Goal: Find specific page/section: Find specific page/section

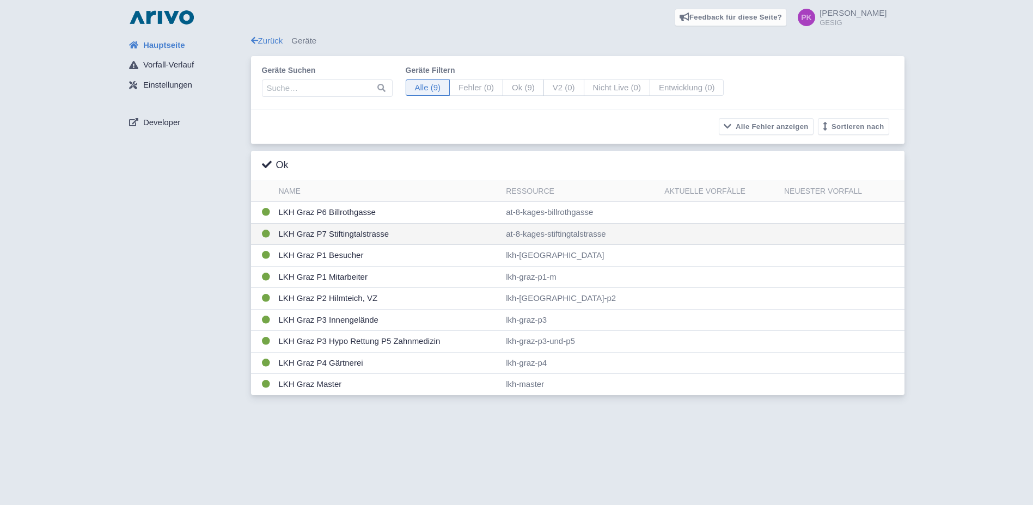
click at [338, 233] on td "LKH Graz P7 Stiftingtalstrasse" at bounding box center [388, 234] width 228 height 22
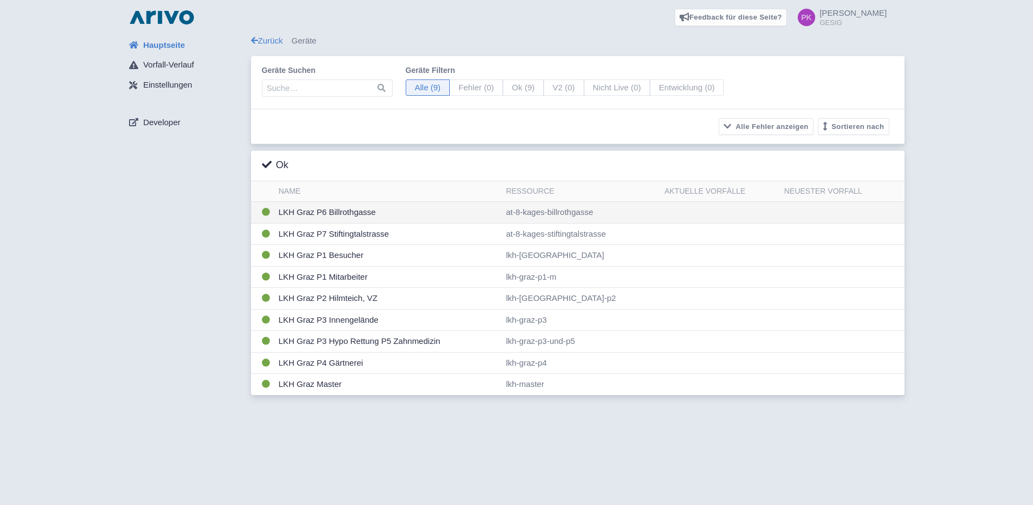
click at [355, 215] on td "LKH Graz P6 Billrothgasse" at bounding box center [388, 213] width 228 height 22
click at [631, 454] on div "Feedback für diese Seite? Screenshot mitsenden Senden Danke für Ihr Feedback" at bounding box center [516, 252] width 1033 height 505
drag, startPoint x: 993, startPoint y: 212, endPoint x: 897, endPoint y: 200, distance: 96.6
click at [992, 212] on div "Hauptseite Vorfall-Verlauf Einstellungen Developer Zurück Geräte Geräte suchen …" at bounding box center [517, 218] width 1016 height 367
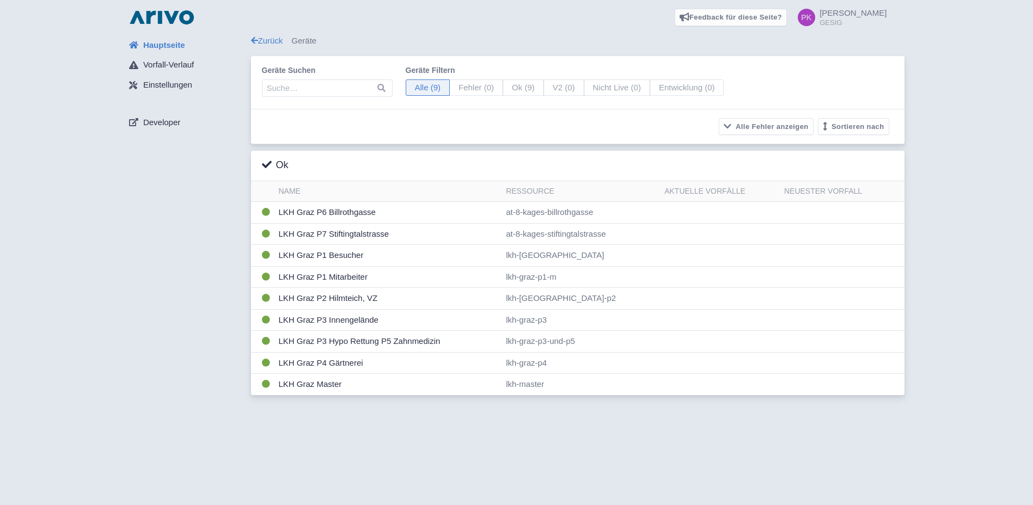
drag, startPoint x: 670, startPoint y: 22, endPoint x: 887, endPoint y: 46, distance: 218.1
click at [676, 21] on div "Feedback für diese Seite? Screenshot mitsenden Senden Danke für Ihr Feedback Pe…" at bounding box center [569, 17] width 636 height 17
click at [935, 48] on div "Hauptseite Vorfall-Verlauf Einstellungen Developer Zurück Geräte Geräte suchen …" at bounding box center [517, 218] width 1016 height 367
drag, startPoint x: 646, startPoint y: 17, endPoint x: 947, endPoint y: 46, distance: 302.5
click at [688, 15] on div "Feedback für diese Seite? Screenshot mitsenden Senden Danke für Ihr Feedback Pe…" at bounding box center [569, 17] width 636 height 17
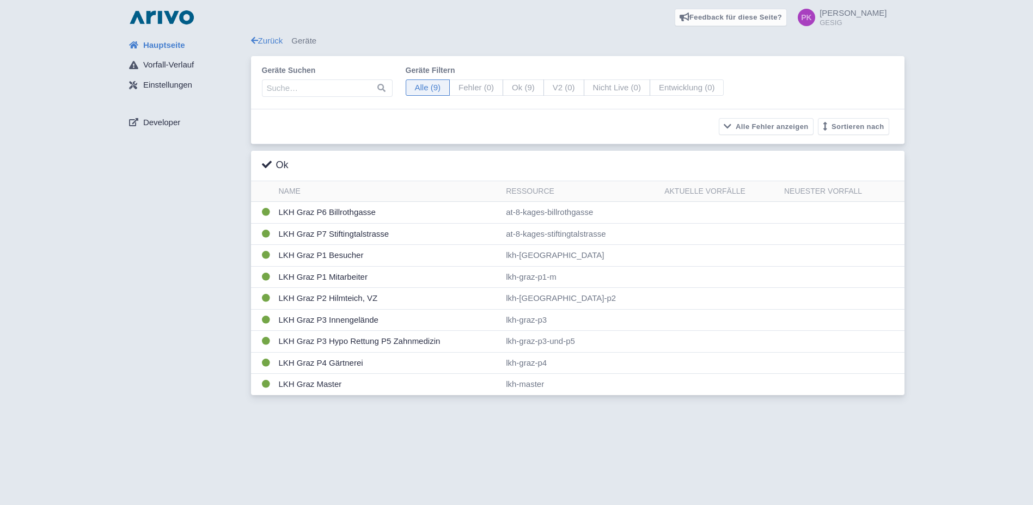
click at [964, 45] on div "Hauptseite Vorfall-Verlauf Einstellungen Developer Zurück Geräte Geräte suchen …" at bounding box center [517, 218] width 1016 height 367
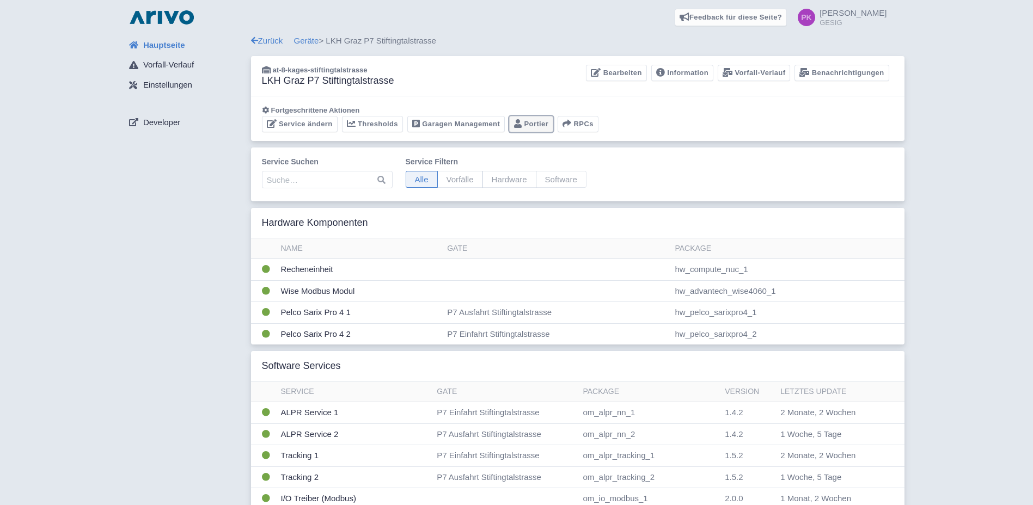
click at [525, 123] on link "Portier" at bounding box center [531, 124] width 44 height 17
click at [448, 122] on link "Garagen Management" at bounding box center [455, 124] width 97 height 17
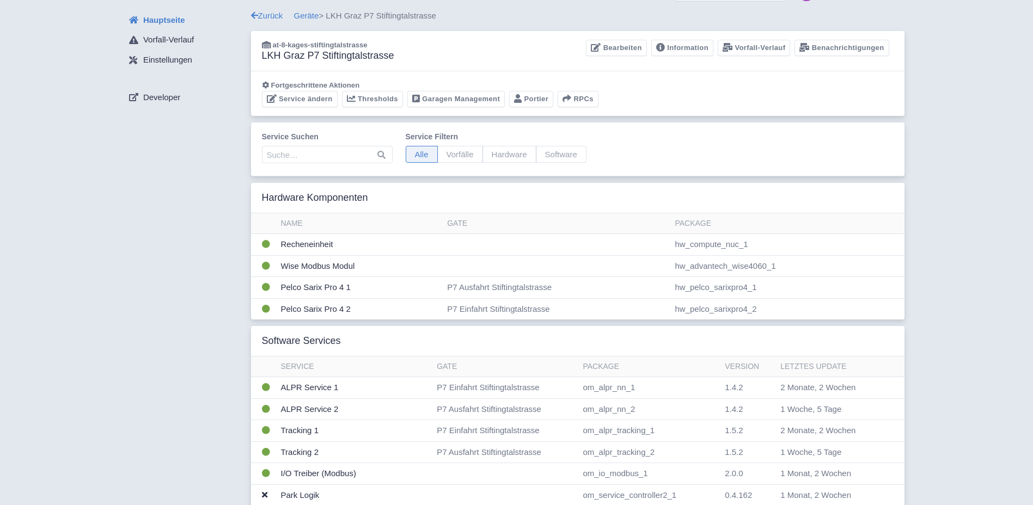
scroll to position [5, 0]
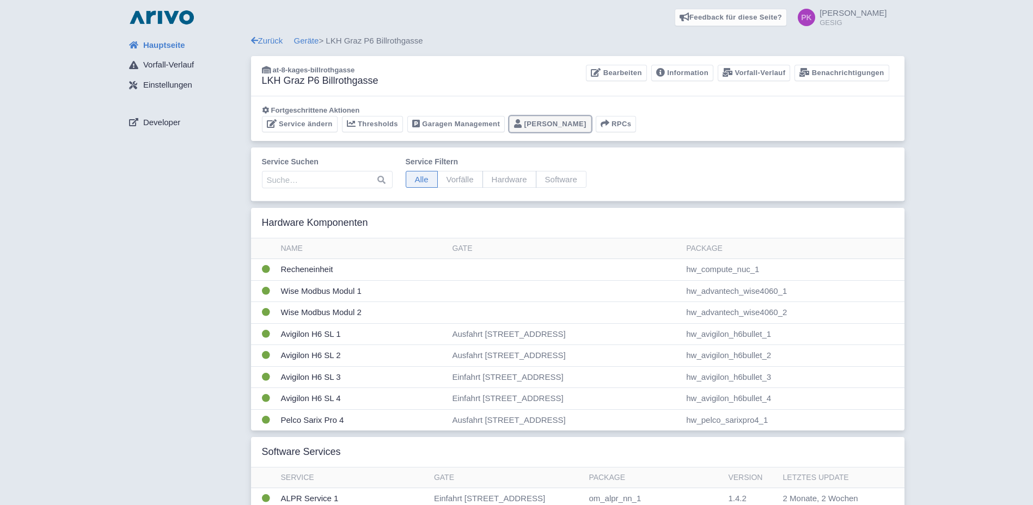
click at [521, 121] on link "Portier" at bounding box center [550, 124] width 82 height 17
click at [369, 126] on link "Thresholds" at bounding box center [372, 124] width 61 height 17
click at [263, 41] on link "Zurück" at bounding box center [267, 40] width 32 height 9
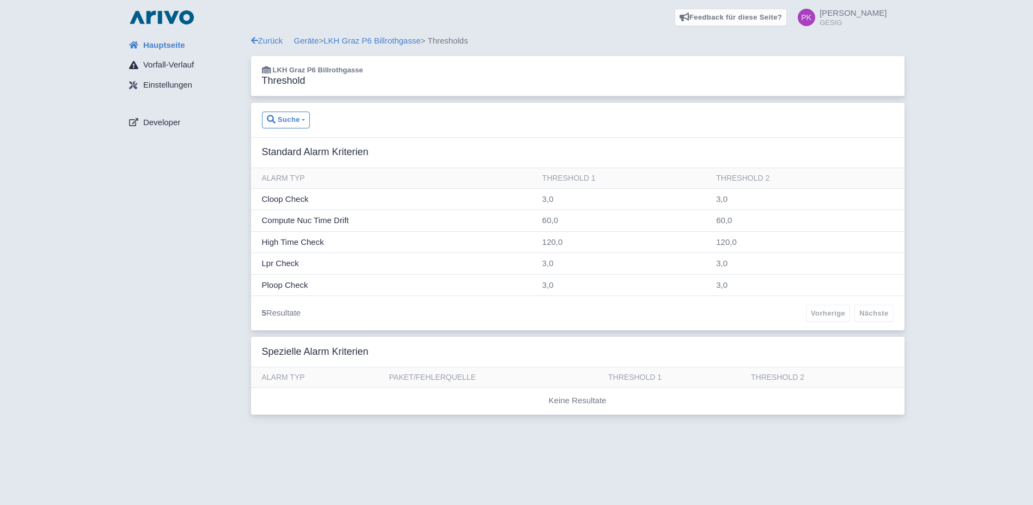
click at [167, 64] on span "Vorfall-Verlauf" at bounding box center [168, 65] width 51 height 13
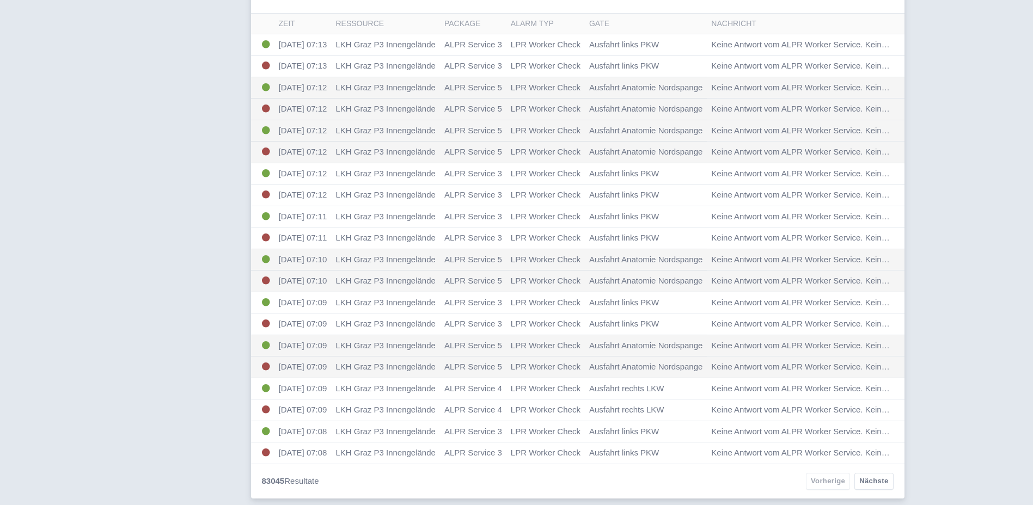
scroll to position [79, 0]
